Goal: Download file/media

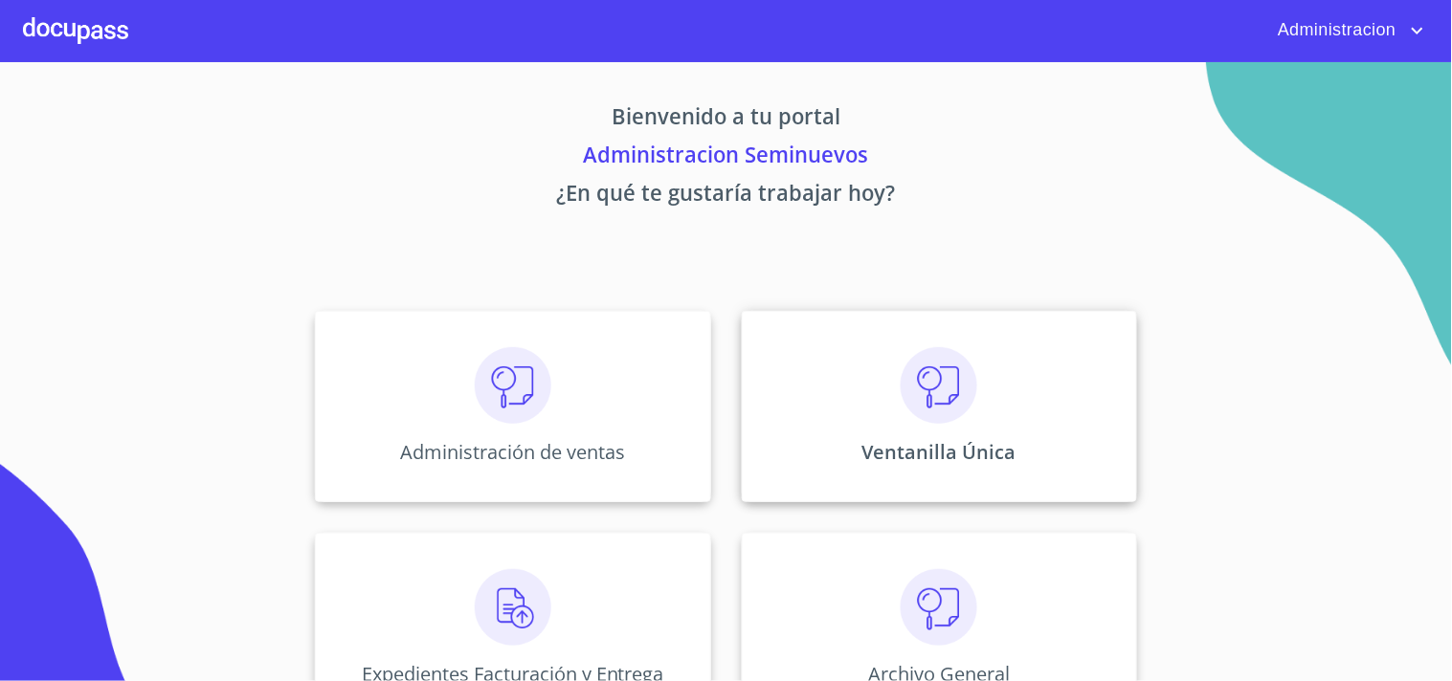
click at [1032, 393] on div "Ventanilla Única" at bounding box center [939, 406] width 395 height 191
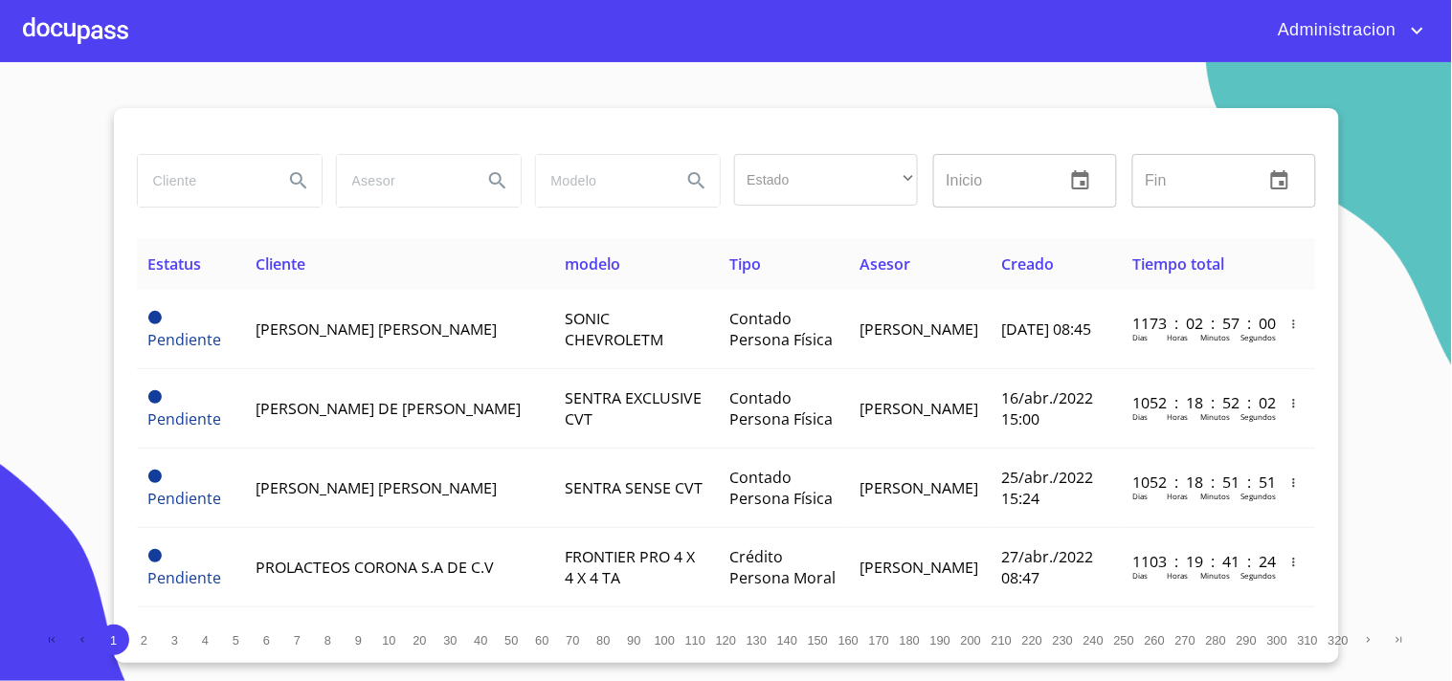
click at [211, 178] on input "search" at bounding box center [203, 181] width 130 height 52
type input "[PERSON_NAME]"
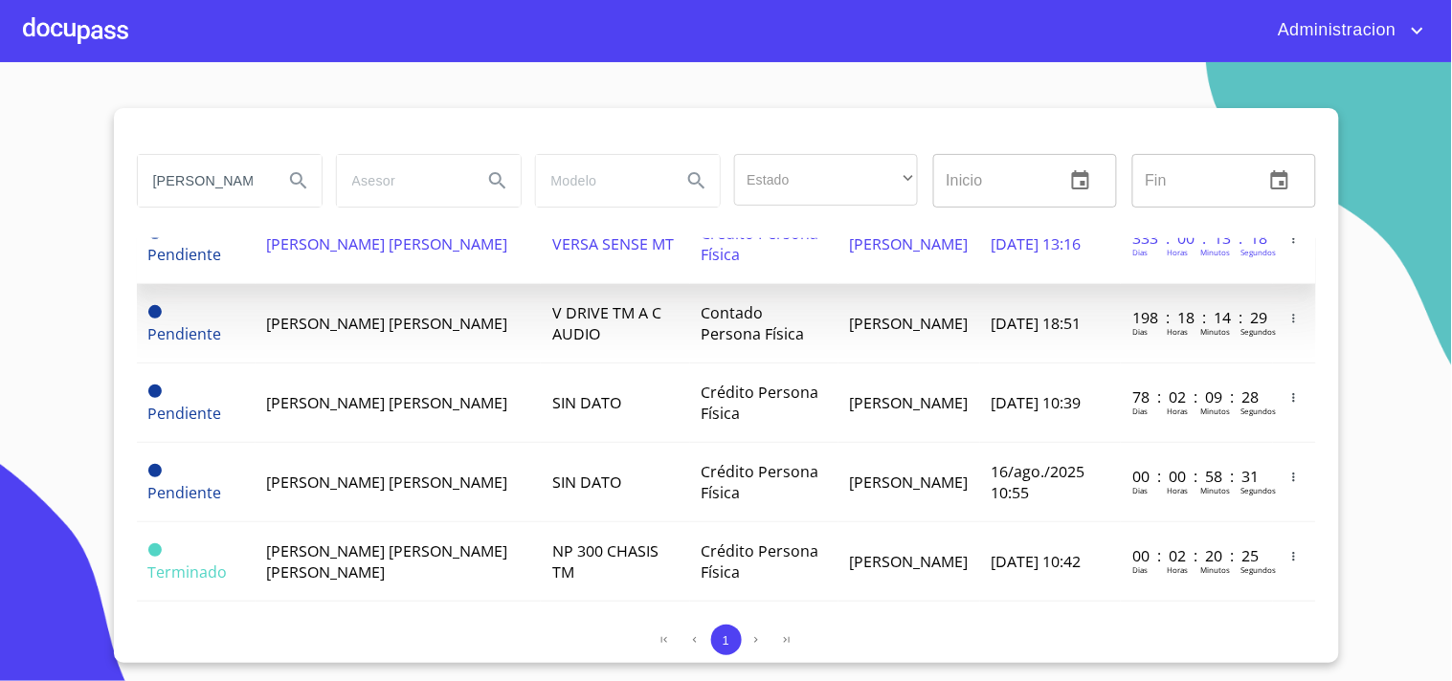
scroll to position [212, 0]
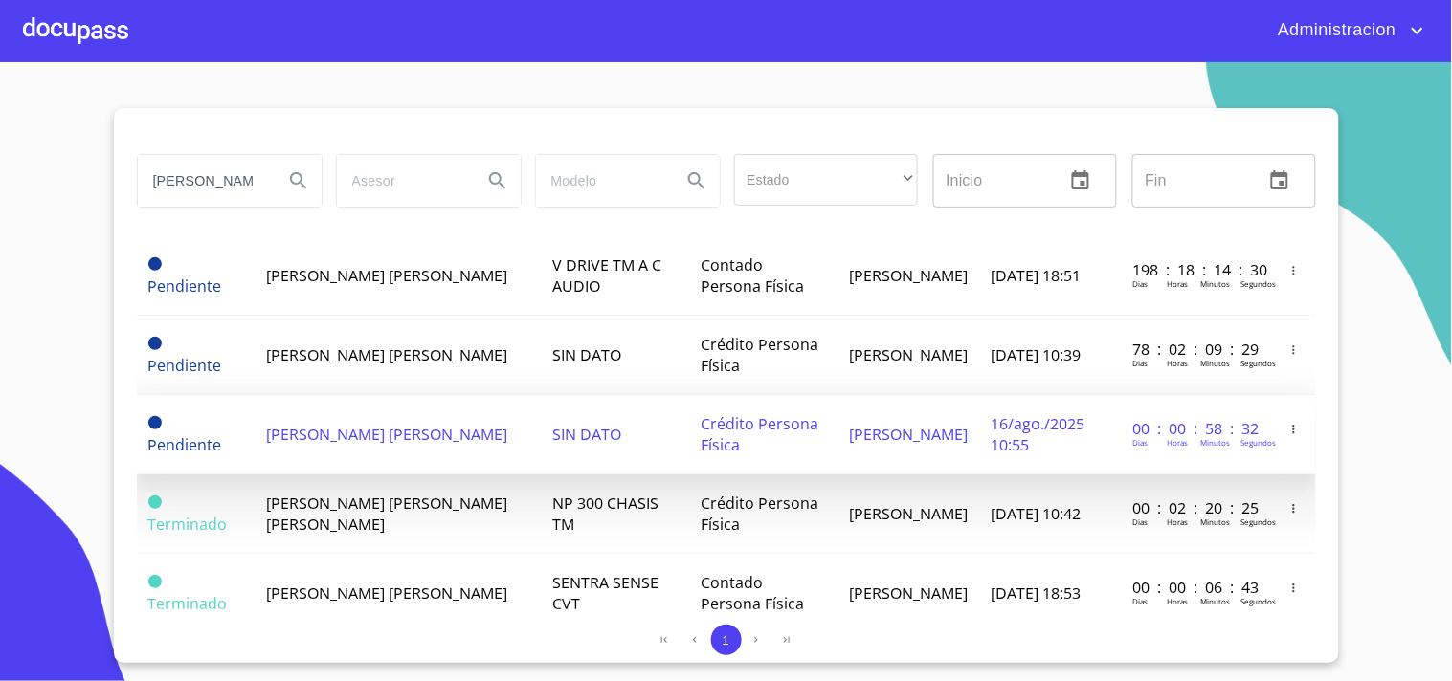
click at [398, 453] on td "[PERSON_NAME] [PERSON_NAME]" at bounding box center [399, 434] width 286 height 79
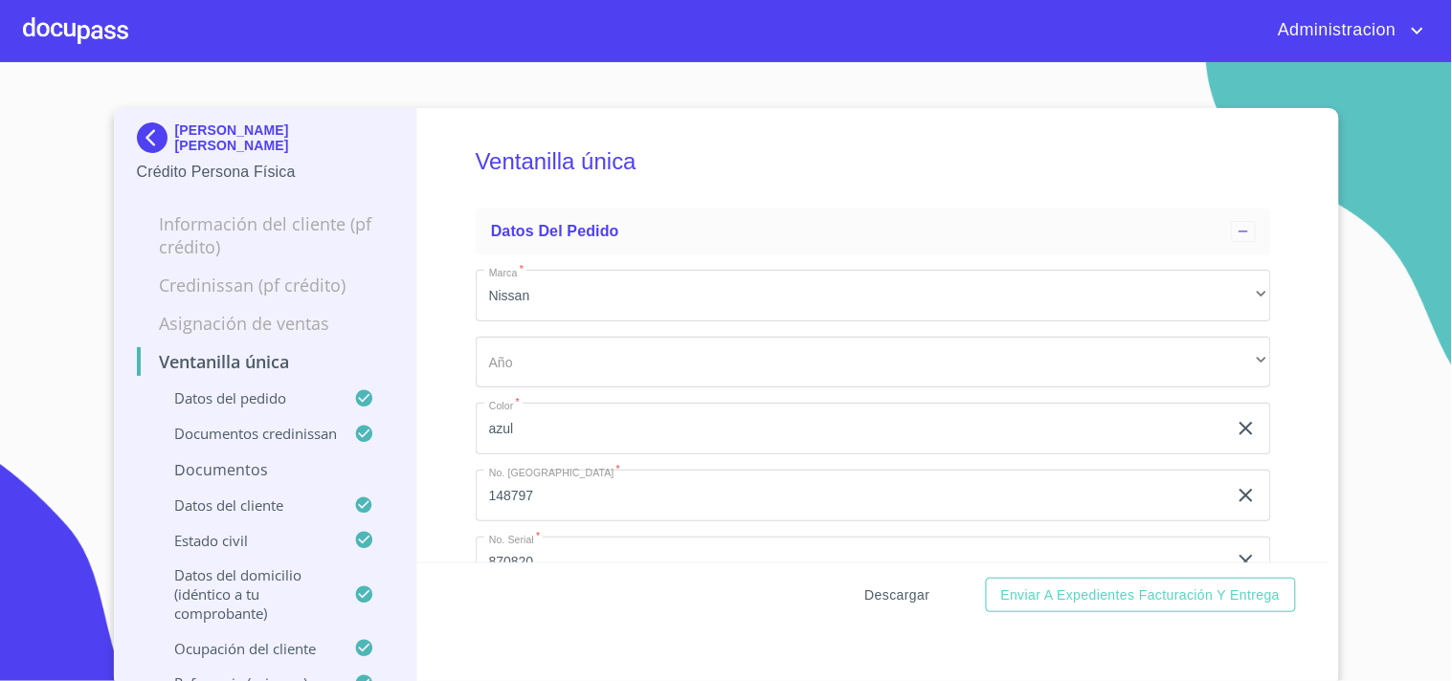
click at [887, 585] on span "Descargar" at bounding box center [897, 596] width 65 height 24
click at [879, 586] on span "Descargar" at bounding box center [897, 596] width 65 height 24
click at [235, 137] on p "[PERSON_NAME] [PERSON_NAME]" at bounding box center [284, 138] width 219 height 31
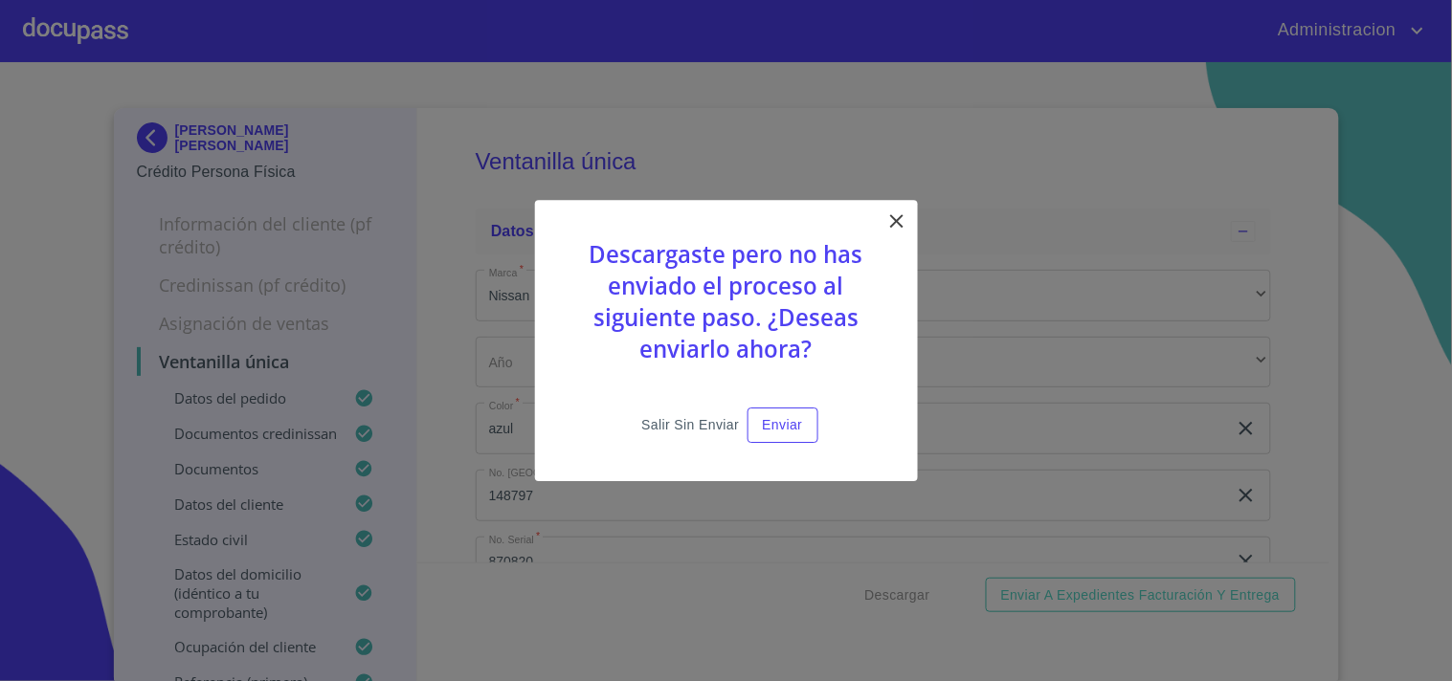
click at [675, 425] on span "Salir sin enviar" at bounding box center [690, 425] width 98 height 24
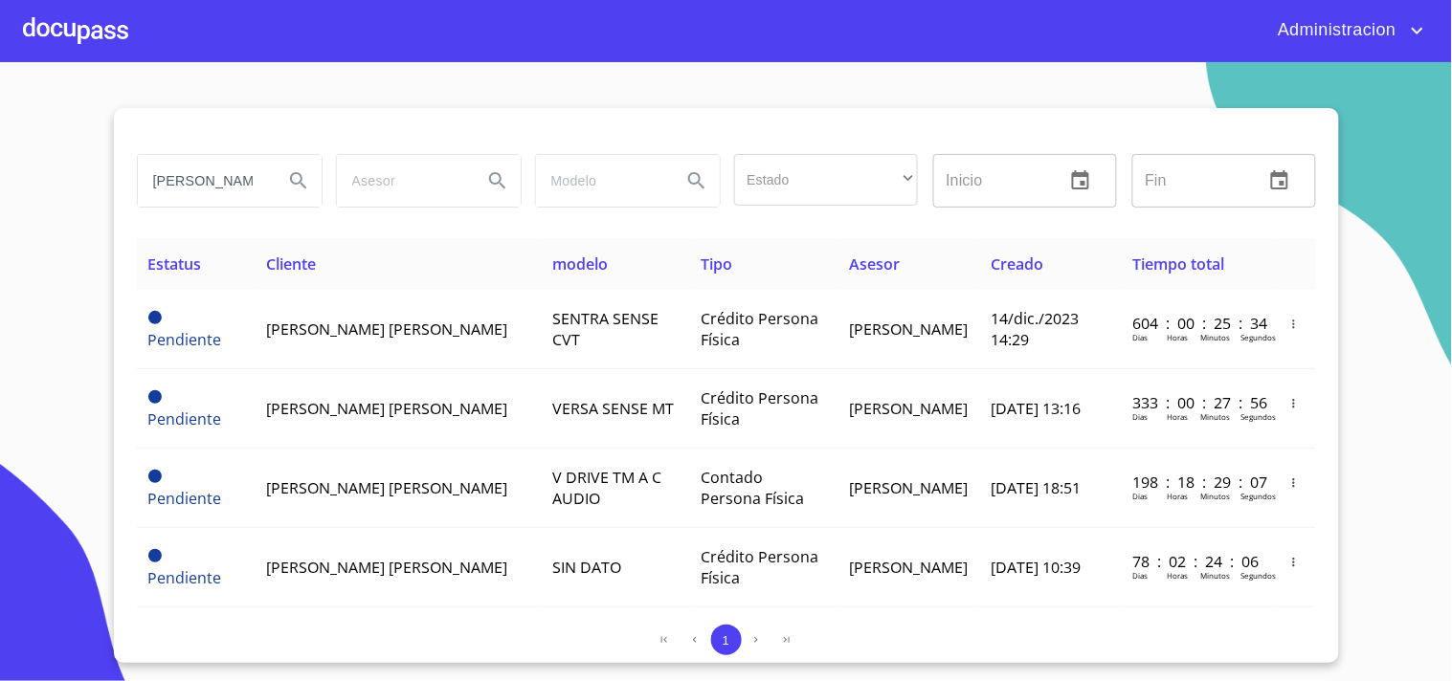
drag, startPoint x: 201, startPoint y: 173, endPoint x: 14, endPoint y: 160, distance: 187.1
click at [0, 169] on section "[PERSON_NAME] Estado ​ ​ Inicio ​ Fin ​ Estatus Cliente modelo Tipo Asesor Crea…" at bounding box center [726, 371] width 1452 height 619
type input "XANIC [PERSON_NAME]"
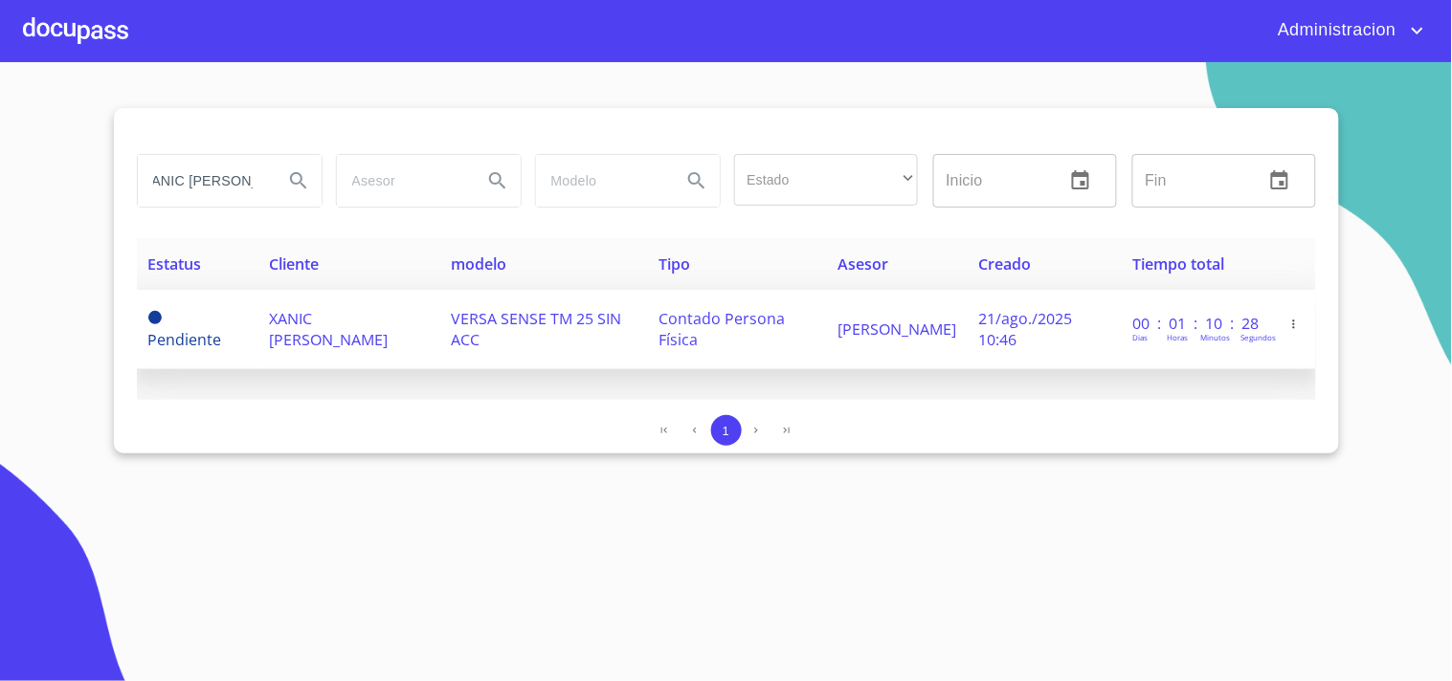
click at [346, 333] on td "XANIC [PERSON_NAME]" at bounding box center [348, 329] width 183 height 79
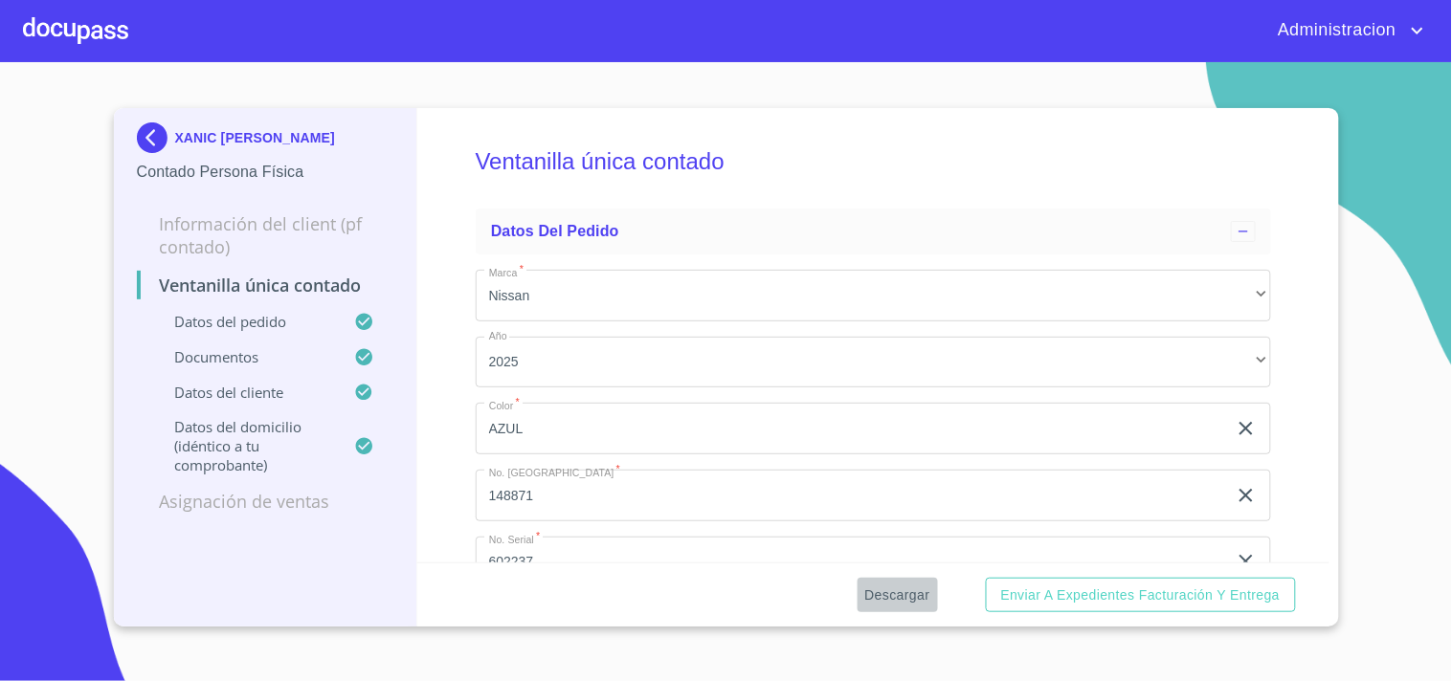
click at [879, 595] on span "Descargar" at bounding box center [897, 596] width 65 height 24
click at [268, 137] on p "XANIC [PERSON_NAME]" at bounding box center [255, 137] width 160 height 15
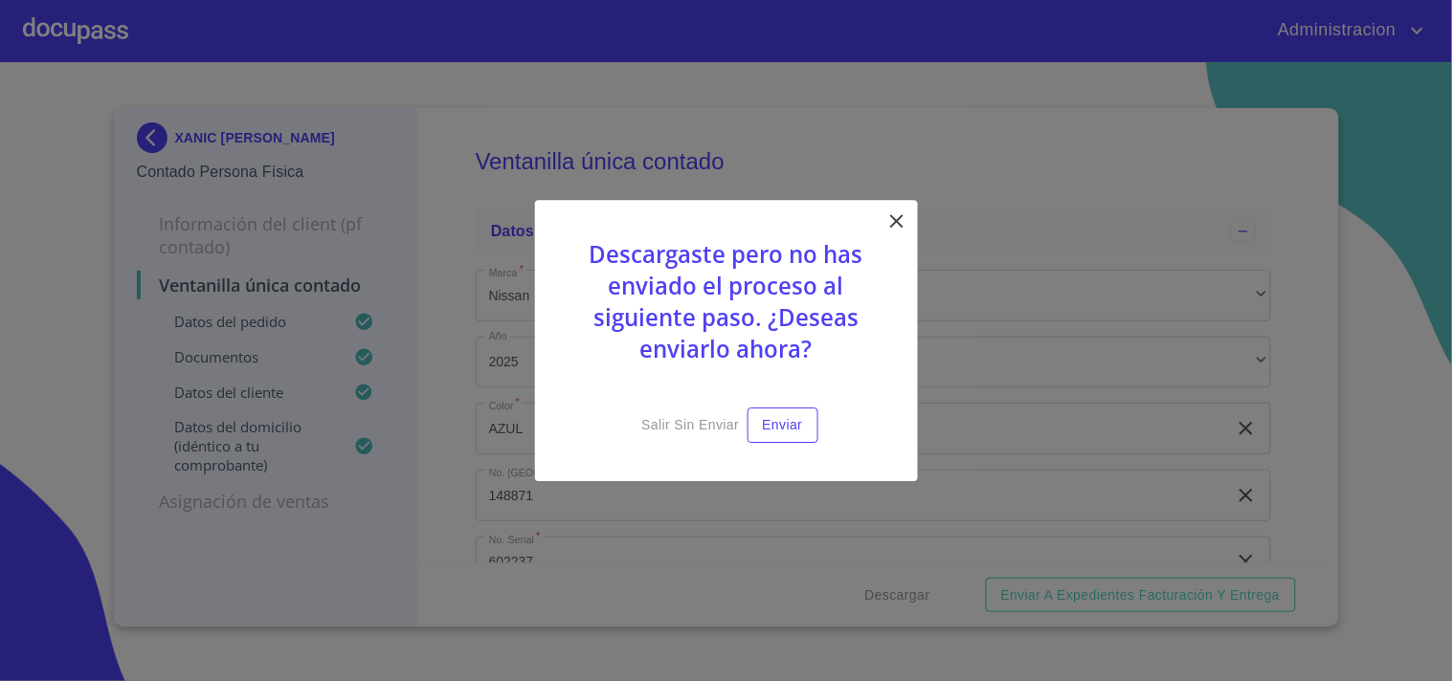
click at [890, 215] on icon at bounding box center [896, 221] width 23 height 23
